Goal: Task Accomplishment & Management: Use online tool/utility

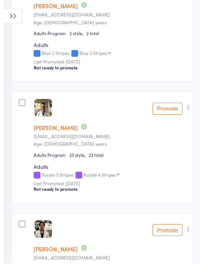
scroll to position [287, 0]
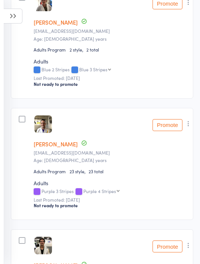
click at [20, 17] on icon at bounding box center [13, 16] width 19 height 15
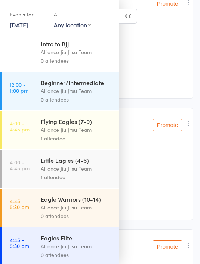
scroll to position [47, 0]
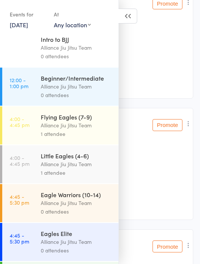
click at [103, 90] on div "Alliance Jiu Jitsu Team" at bounding box center [76, 86] width 71 height 9
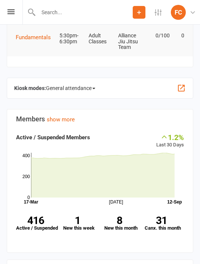
click at [95, 85] on span "General attendance" at bounding box center [70, 88] width 49 height 12
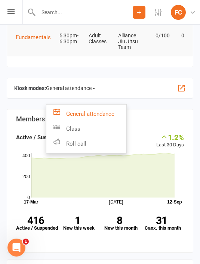
click at [116, 145] on link "Roll call" at bounding box center [86, 143] width 80 height 15
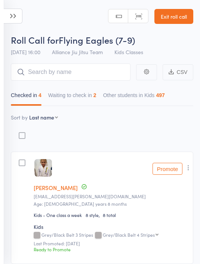
click at [96, 96] on div "2" at bounding box center [94, 95] width 3 height 6
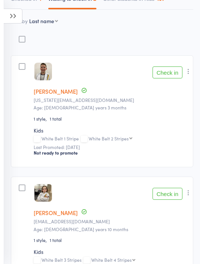
scroll to position [108, 0]
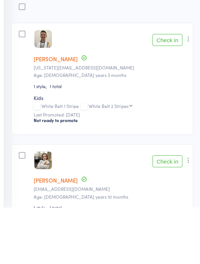
click at [172, 212] on button "Check in" at bounding box center [167, 218] width 30 height 12
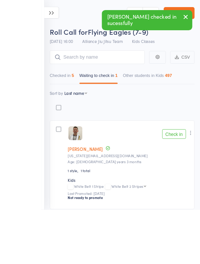
scroll to position [31, 0]
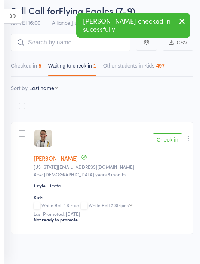
click at [41, 71] on button "Checked in 5" at bounding box center [26, 67] width 31 height 17
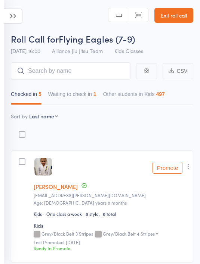
scroll to position [0, 0]
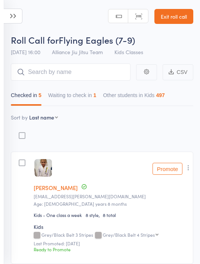
click at [15, 17] on icon at bounding box center [13, 16] width 19 height 15
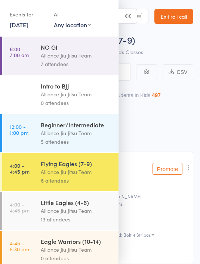
click at [91, 206] on div "Little Eagles (4-6)" at bounding box center [76, 202] width 71 height 8
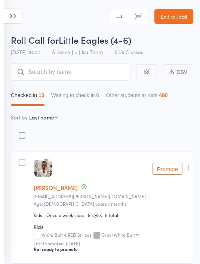
click at [21, 14] on icon at bounding box center [13, 16] width 19 height 15
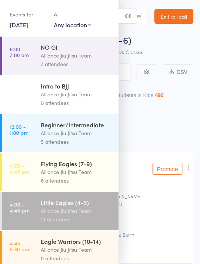
click at [84, 164] on div "Flying Eagles (7-9)" at bounding box center [76, 164] width 71 height 8
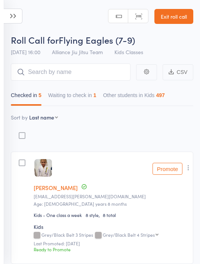
click at [15, 16] on icon at bounding box center [13, 16] width 19 height 15
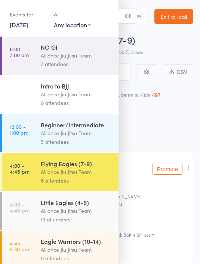
click at [75, 214] on div "Alliance Jiu Jitsu Team" at bounding box center [76, 211] width 71 height 9
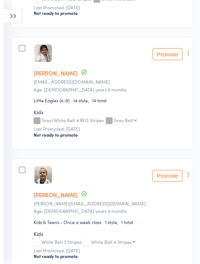
scroll to position [236, 0]
click at [190, 50] on button "button" at bounding box center [188, 53] width 9 height 9
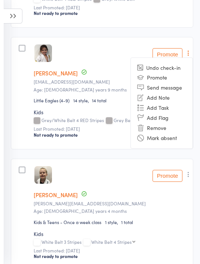
click at [159, 129] on li "Remove" at bounding box center [162, 128] width 62 height 10
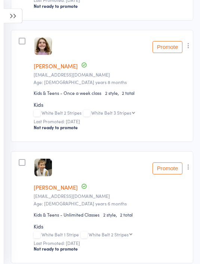
scroll to position [615, 0]
click at [188, 49] on icon "button" at bounding box center [188, 45] width 7 height 7
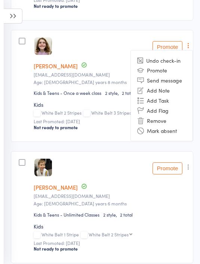
click at [164, 119] on li "Remove" at bounding box center [162, 120] width 62 height 10
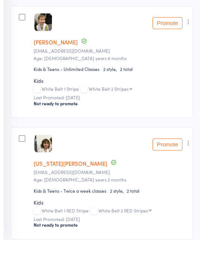
scroll to position [638, 0]
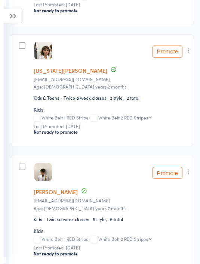
click at [191, 50] on icon "button" at bounding box center [188, 50] width 7 height 7
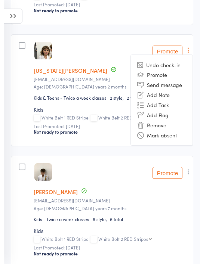
click at [167, 126] on li "Remove" at bounding box center [162, 125] width 62 height 10
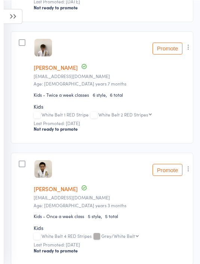
scroll to position [734, 0]
click at [188, 49] on icon "button" at bounding box center [188, 46] width 7 height 7
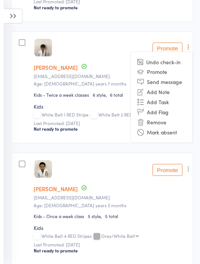
click at [162, 125] on li "Remove" at bounding box center [162, 122] width 62 height 10
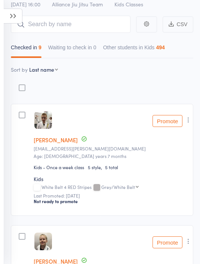
scroll to position [0, 0]
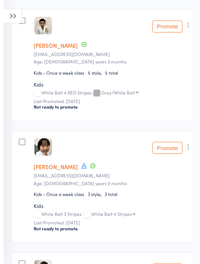
click at [188, 28] on icon "button" at bounding box center [188, 25] width 7 height 7
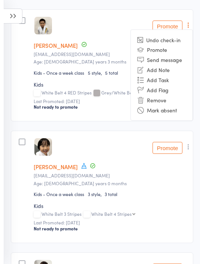
click at [164, 100] on li "Remove" at bounding box center [162, 100] width 62 height 10
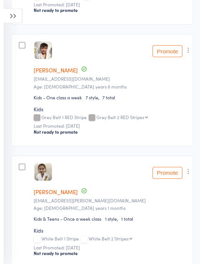
scroll to position [853, 0]
click at [189, 52] on icon "button" at bounding box center [188, 49] width 7 height 7
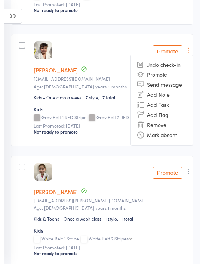
click at [163, 127] on li "Remove" at bounding box center [162, 125] width 62 height 10
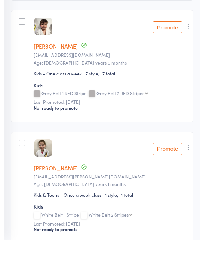
scroll to position [768, 0]
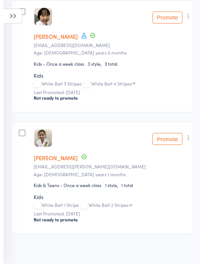
click at [185, 137] on icon "button" at bounding box center [188, 137] width 7 height 7
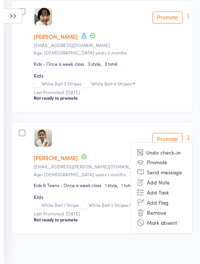
click at [156, 213] on li "Remove" at bounding box center [162, 213] width 62 height 10
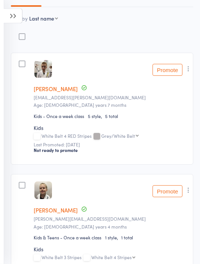
scroll to position [0, 0]
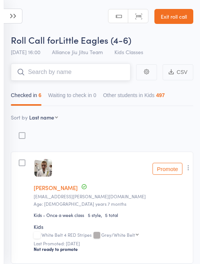
click at [94, 80] on input "search" at bounding box center [71, 72] width 120 height 17
click at [17, 17] on icon at bounding box center [13, 16] width 19 height 15
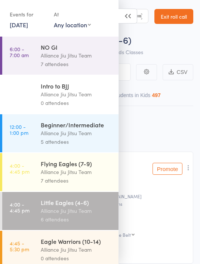
click at [86, 172] on div "Alliance Jiu Jitsu Team" at bounding box center [76, 172] width 71 height 9
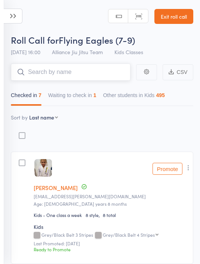
click at [109, 74] on input "search" at bounding box center [71, 72] width 120 height 17
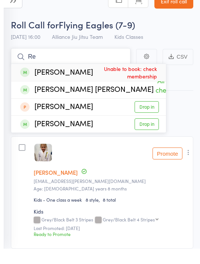
type input "R"
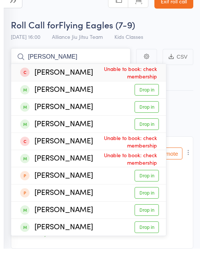
type input "Luca"
click at [151, 99] on link "Drop in" at bounding box center [146, 105] width 24 height 12
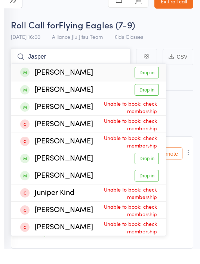
type input "Jasper"
click at [151, 82] on link "Drop in" at bounding box center [146, 88] width 24 height 12
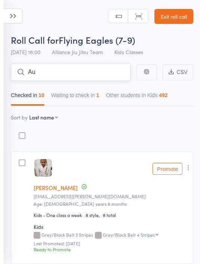
type input "A"
type input "S"
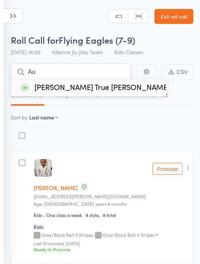
type input "A"
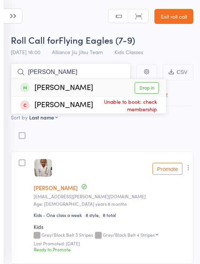
type input "Anita"
click at [146, 87] on link "Drop in" at bounding box center [146, 88] width 24 height 12
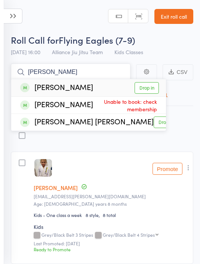
type input "Hazel"
click at [146, 92] on link "Drop in" at bounding box center [146, 88] width 24 height 12
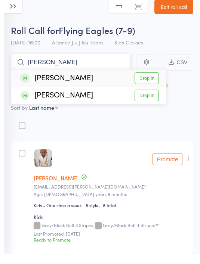
type input "Valentina"
click at [147, 82] on link "Drop in" at bounding box center [146, 88] width 24 height 12
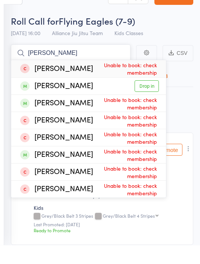
type input "Hugh"
click at [149, 99] on link "Drop in" at bounding box center [146, 105] width 24 height 12
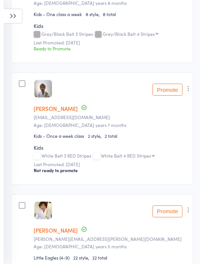
scroll to position [197, 0]
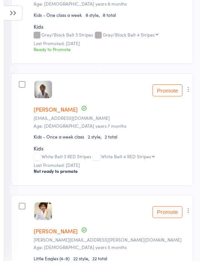
click at [164, 120] on small "Adriancominotto@gmail.com" at bounding box center [111, 120] width 154 height 5
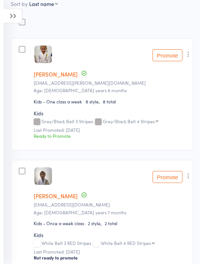
scroll to position [0, 0]
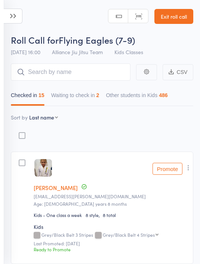
click at [99, 100] on button "Waiting to check in 2" at bounding box center [75, 97] width 48 height 17
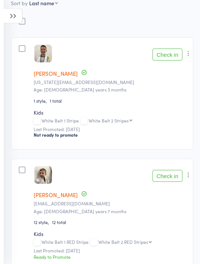
scroll to position [115, 0]
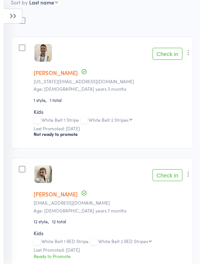
click at [168, 177] on button "Check in" at bounding box center [167, 175] width 30 height 12
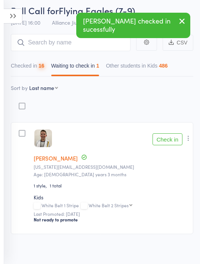
scroll to position [7, 0]
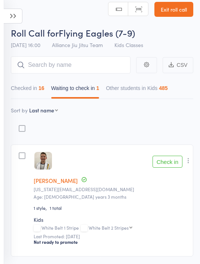
click at [170, 160] on button "Check in" at bounding box center [167, 162] width 30 height 12
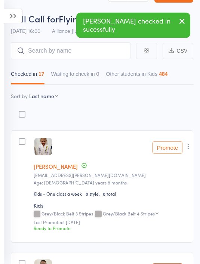
scroll to position [22, 0]
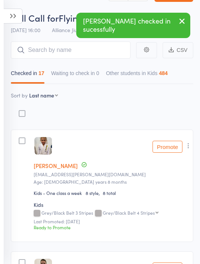
click at [52, 96] on select "First name Last name Birthday today? Behind on payments? Check in time Next pay…" at bounding box center [43, 95] width 29 height 7
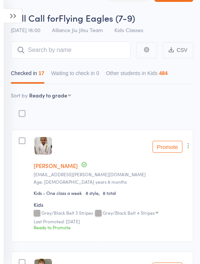
scroll to position [0, 0]
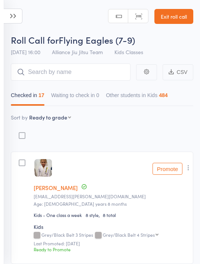
click at [64, 118] on select "First name Last name Birthday today? Behind on payments? Check in time Next pay…" at bounding box center [50, 117] width 42 height 7
select select "10"
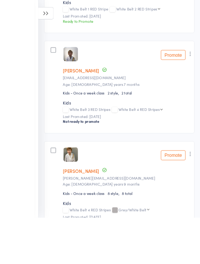
scroll to position [1273, 0]
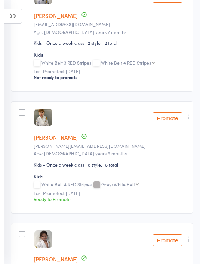
click at [190, 116] on button "button" at bounding box center [188, 116] width 9 height 9
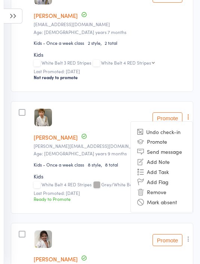
click at [173, 195] on li "Remove" at bounding box center [162, 192] width 62 height 10
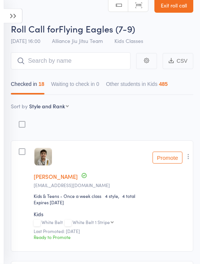
scroll to position [0, 0]
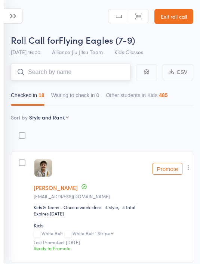
click at [96, 64] on input "search" at bounding box center [71, 72] width 120 height 17
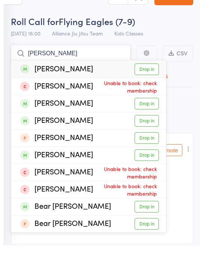
type input "Mathew"
click at [150, 82] on link "Drop in" at bounding box center [146, 88] width 24 height 12
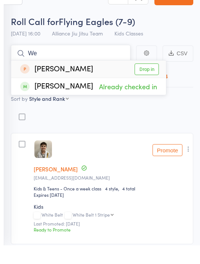
type input "W"
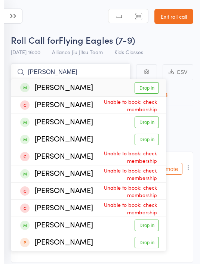
type input "Ethan"
click at [148, 82] on link "Drop in" at bounding box center [146, 88] width 24 height 12
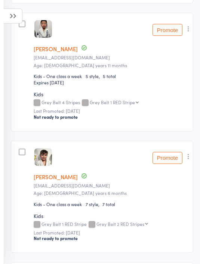
scroll to position [1710, 0]
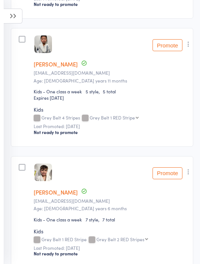
click at [188, 48] on icon "button" at bounding box center [188, 43] width 7 height 7
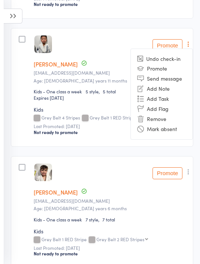
click at [168, 121] on li "Remove" at bounding box center [162, 119] width 62 height 10
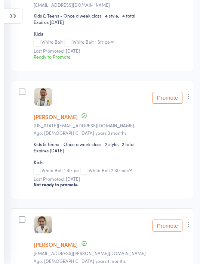
scroll to position [0, 0]
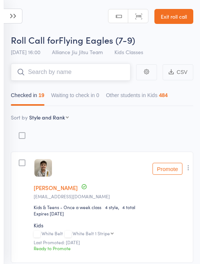
click at [96, 66] on input "search" at bounding box center [71, 72] width 120 height 17
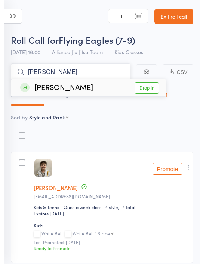
type input "Raymomd"
click at [152, 87] on link "Drop in" at bounding box center [146, 88] width 24 height 12
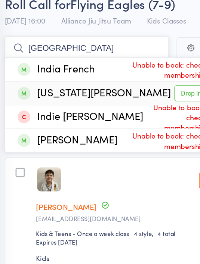
type input "India"
click at [135, 99] on link "Drop in" at bounding box center [146, 105] width 24 height 12
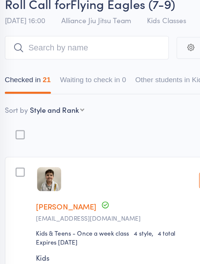
click at [55, 114] on select "First name Last name Birthday today? Behind on payments? Check in time Next pay…" at bounding box center [49, 117] width 40 height 7
select select "9"
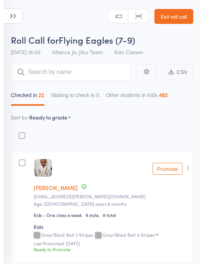
click at [171, 168] on button "Promote" at bounding box center [167, 169] width 30 height 12
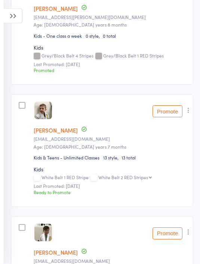
scroll to position [180, 0]
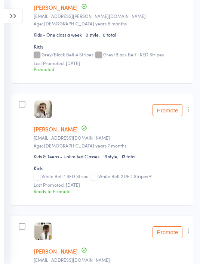
click at [169, 108] on button "Promote" at bounding box center [167, 111] width 30 height 12
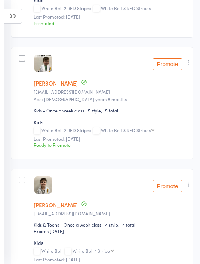
scroll to position [384, 0]
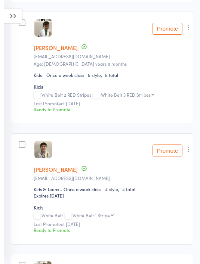
click at [175, 147] on button "Promote" at bounding box center [167, 151] width 30 height 12
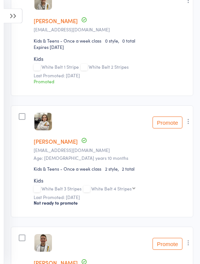
scroll to position [532, 0]
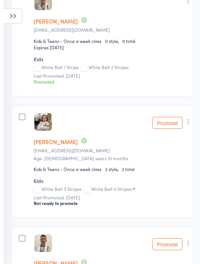
click at [19, 15] on icon at bounding box center [13, 16] width 19 height 15
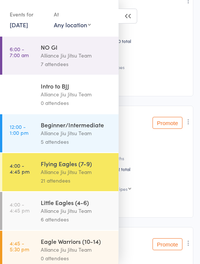
click at [78, 213] on div "Alliance Jiu Jitsu Team" at bounding box center [76, 211] width 71 height 9
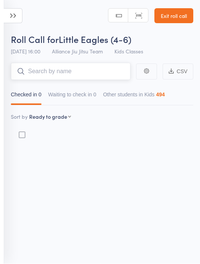
scroll to position [5, 0]
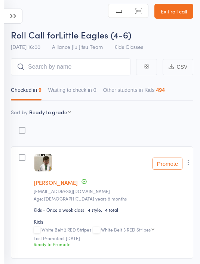
click at [13, 21] on icon at bounding box center [13, 16] width 19 height 15
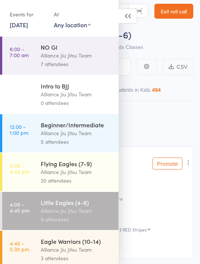
click at [82, 172] on div "Alliance Jiu Jitsu Team" at bounding box center [76, 172] width 71 height 9
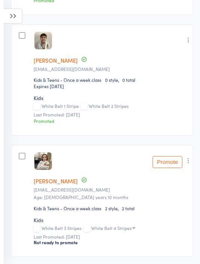
scroll to position [356, 0]
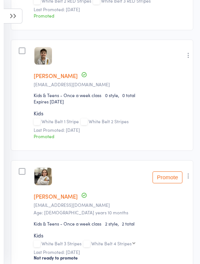
click at [19, 15] on icon at bounding box center [13, 16] width 19 height 15
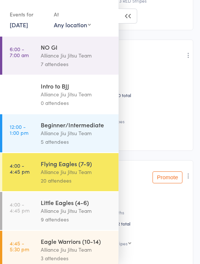
click at [86, 211] on div "Alliance Jiu Jitsu Team" at bounding box center [76, 211] width 71 height 9
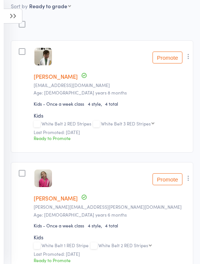
scroll to position [123, 0]
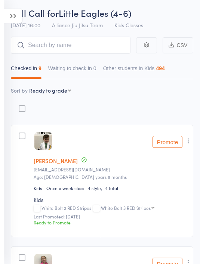
click at [13, 18] on icon at bounding box center [13, 16] width 19 height 15
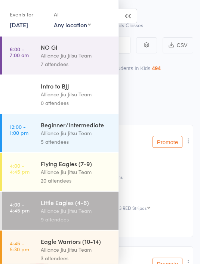
scroll to position [27, 0]
click at [78, 167] on div "Flying Eagles (7-9)" at bounding box center [76, 164] width 71 height 8
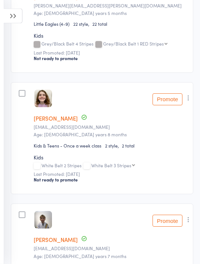
scroll to position [2319, 0]
